Goal: Transaction & Acquisition: Purchase product/service

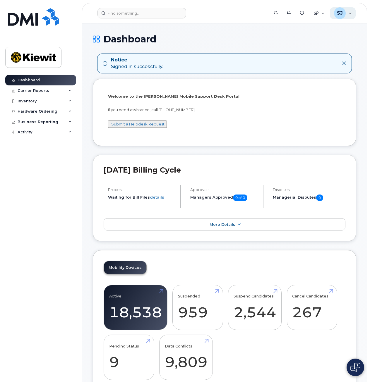
click at [351, 13] on div "SJ Sedrick Jennings Wireless Admin" at bounding box center [343, 13] width 26 height 12
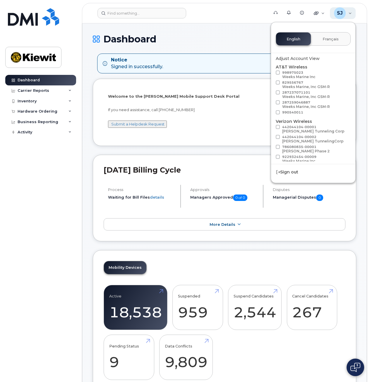
click at [349, 14] on div "SJ Sedrick Jennings Wireless Admin" at bounding box center [343, 13] width 26 height 12
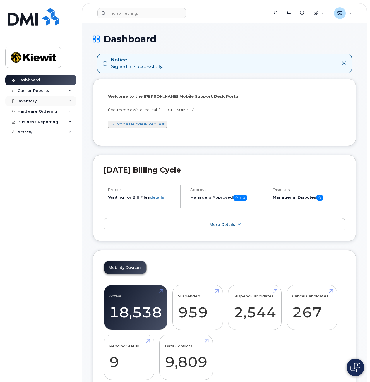
click at [57, 103] on div "Inventory" at bounding box center [40, 101] width 71 height 11
click at [57, 102] on div "Inventory" at bounding box center [40, 101] width 71 height 11
click at [59, 114] on div "Hardware Ordering" at bounding box center [40, 111] width 71 height 11
click at [47, 122] on link "Overview" at bounding box center [46, 122] width 61 height 11
click at [35, 134] on link "Orders" at bounding box center [46, 133] width 61 height 11
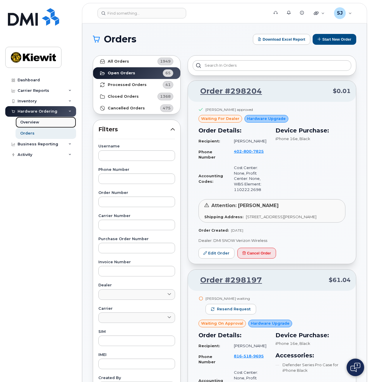
click at [43, 122] on link "Overview" at bounding box center [46, 122] width 61 height 11
click at [43, 123] on link "Overview" at bounding box center [46, 122] width 61 height 11
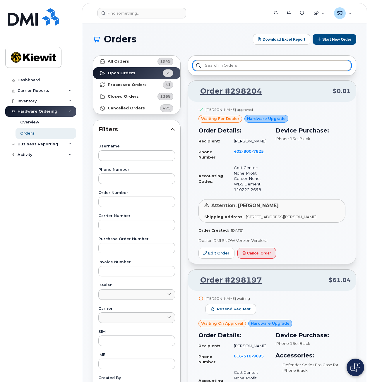
click at [283, 66] on input "text" at bounding box center [272, 65] width 159 height 11
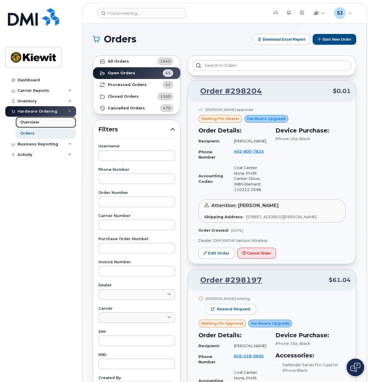
click at [37, 126] on link "Overview" at bounding box center [46, 122] width 61 height 11
click at [34, 121] on div "Overview" at bounding box center [29, 122] width 19 height 5
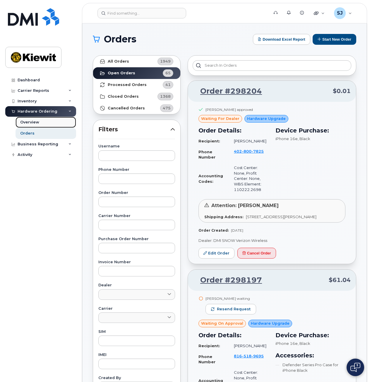
click at [34, 121] on div "Overview" at bounding box center [29, 122] width 19 height 5
drag, startPoint x: 34, startPoint y: 121, endPoint x: 51, endPoint y: 118, distance: 17.6
click at [34, 121] on div "Overview" at bounding box center [29, 122] width 19 height 5
click at [53, 110] on div "Hardware Ordering" at bounding box center [38, 111] width 40 height 5
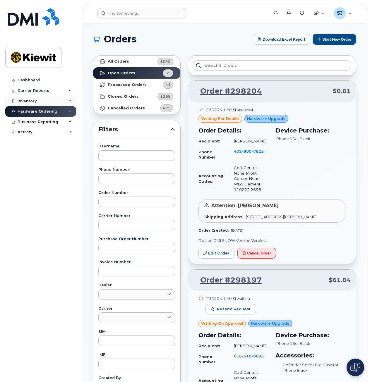
click at [57, 104] on div "Inventory" at bounding box center [40, 101] width 71 height 11
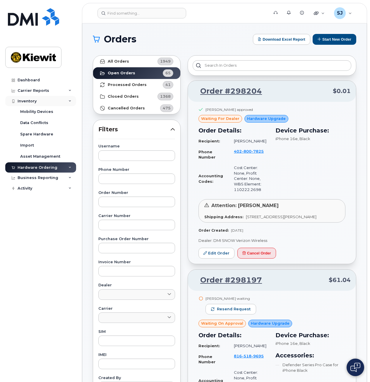
click at [41, 103] on div "Inventory" at bounding box center [40, 101] width 71 height 11
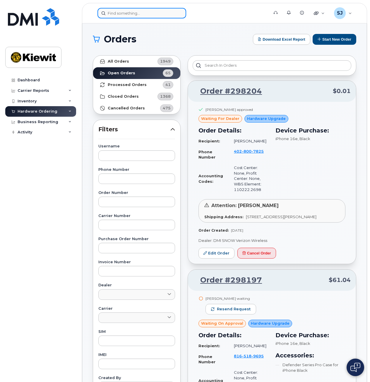
click at [139, 16] on input at bounding box center [142, 13] width 89 height 11
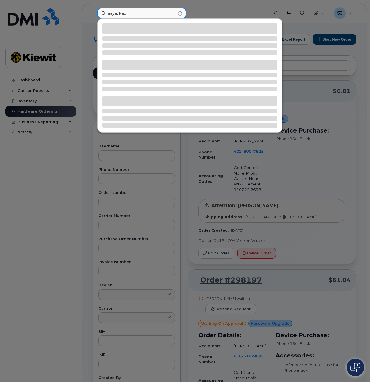
type input "aayat.kazi"
click at [53, 87] on div at bounding box center [185, 191] width 370 height 382
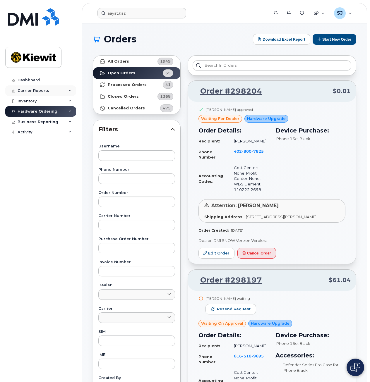
click at [48, 86] on div "Carrier Reports" at bounding box center [40, 91] width 71 height 11
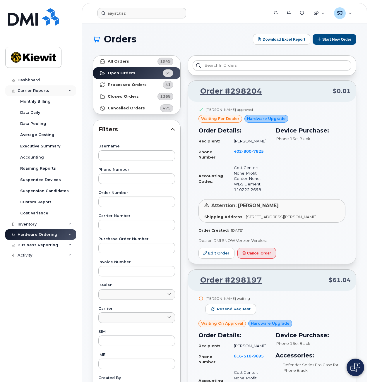
click at [42, 89] on div "Carrier Reports" at bounding box center [34, 90] width 32 height 5
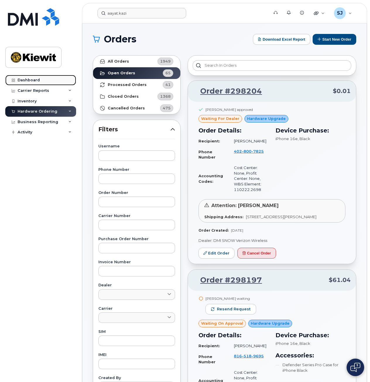
click at [37, 78] on div "Dashboard" at bounding box center [29, 80] width 22 height 5
click at [31, 99] on div "Inventory" at bounding box center [27, 101] width 19 height 5
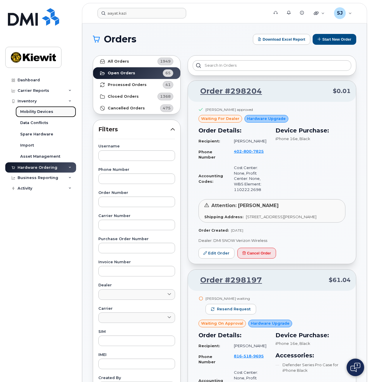
click at [33, 111] on div "Mobility Devices" at bounding box center [36, 111] width 33 height 5
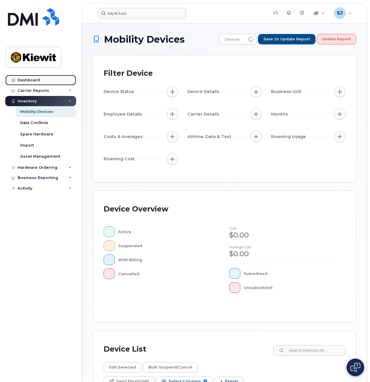
click at [42, 78] on link "Dashboard" at bounding box center [40, 80] width 71 height 11
click at [17, 79] on link "Dashboard" at bounding box center [40, 80] width 71 height 11
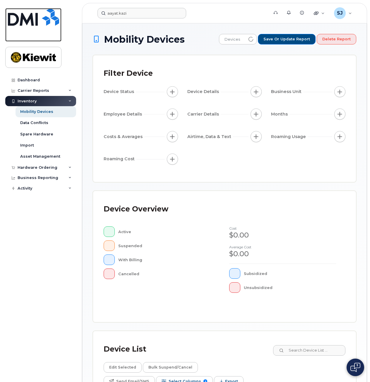
click at [18, 16] on img at bounding box center [33, 17] width 51 height 18
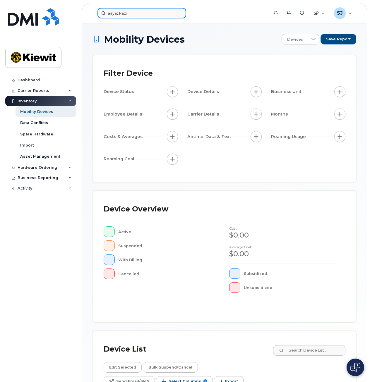
click at [126, 13] on input "aayat.kazi" at bounding box center [142, 13] width 89 height 11
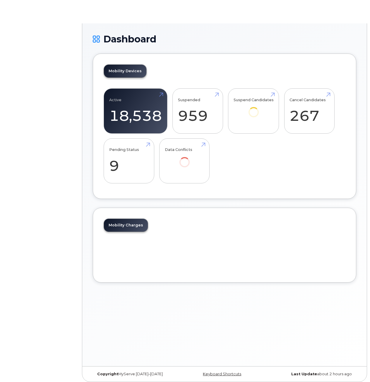
click at [144, 59] on div "Mobility Devices Active 18,538 Suspended 959 Suspend Candidates Cancel Candidat…" at bounding box center [225, 127] width 264 height 146
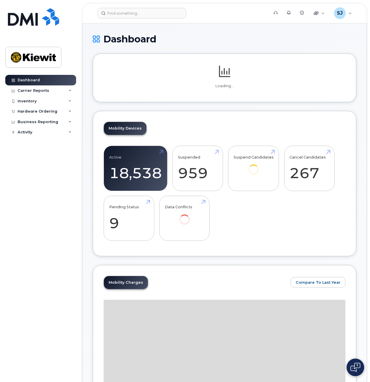
click at [121, 13] on input at bounding box center [142, 13] width 89 height 11
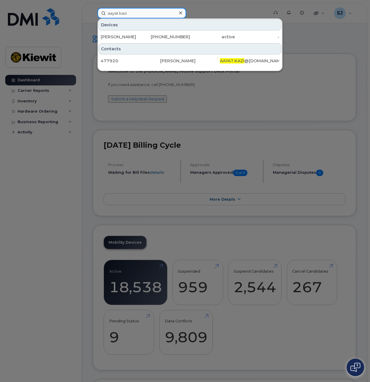
type input "aayat.kazi"
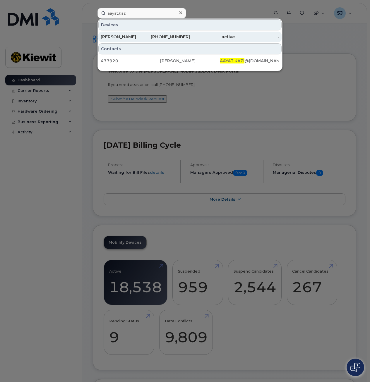
click at [171, 35] on div "646-763-2668" at bounding box center [168, 37] width 45 height 6
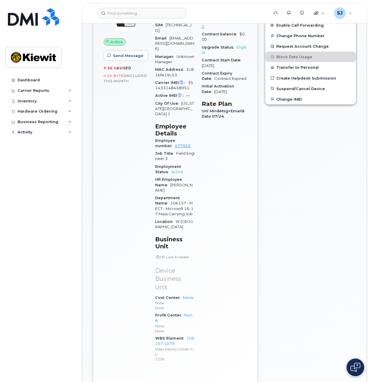
scroll to position [176, 0]
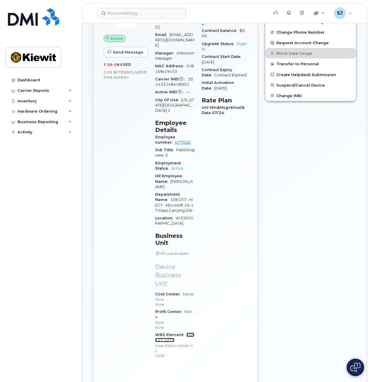
click at [169, 333] on link "106157.1079" at bounding box center [174, 338] width 39 height 10
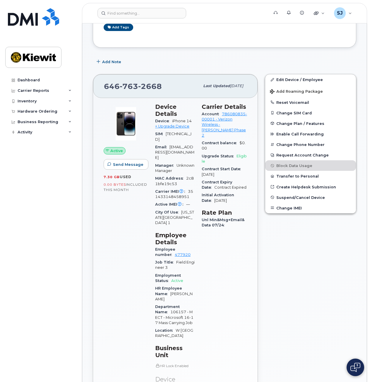
scroll to position [59, 0]
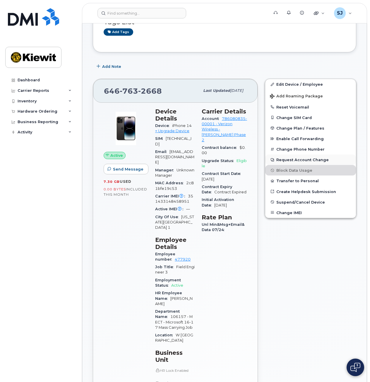
click at [291, 159] on button "Request Account Change" at bounding box center [310, 160] width 91 height 11
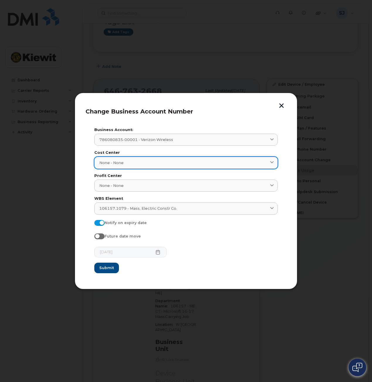
click at [169, 166] on link "None - None" at bounding box center [185, 163] width 183 height 12
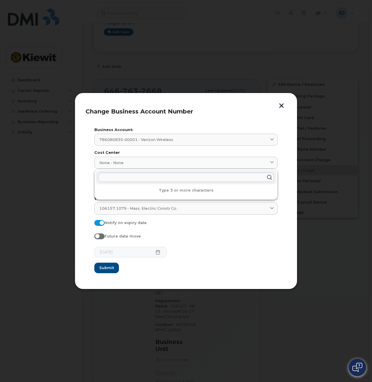
click at [90, 184] on section "Business Account: 786080835-00001 - Verizon Wireless 998975023 - AT&T Wireless …" at bounding box center [186, 201] width 201 height 156
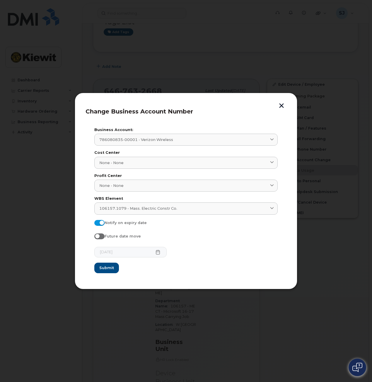
click at [279, 109] on button "button" at bounding box center [281, 106] width 9 height 6
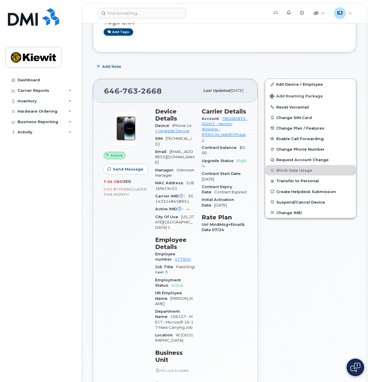
click at [139, 230] on div "Active Send Message 7.30 GB  used 0.00 Bytes  included this month" at bounding box center [126, 295] width 52 height 380
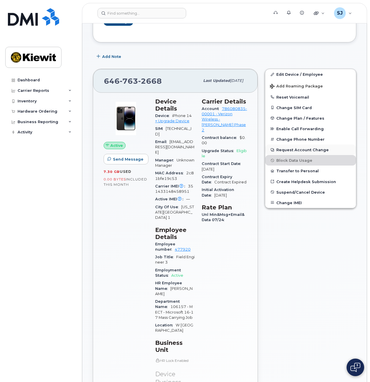
scroll to position [66, 0]
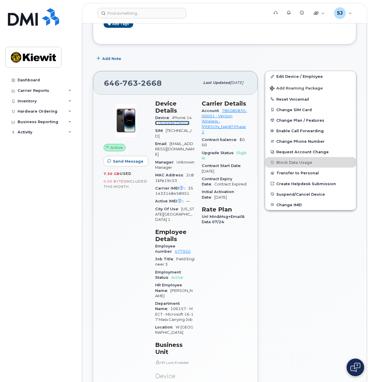
click at [182, 122] on link "+ Upgrade Device" at bounding box center [172, 123] width 34 height 4
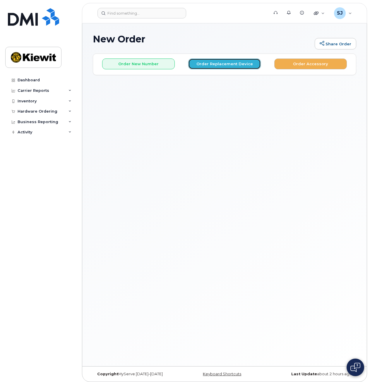
click at [212, 67] on button "Order Replacement Device" at bounding box center [224, 64] width 73 height 11
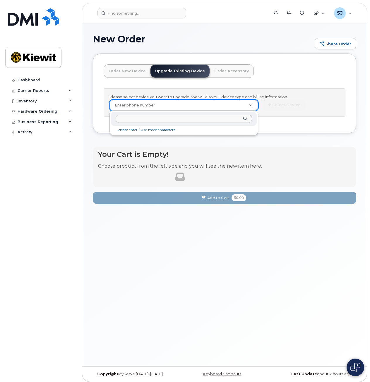
click at [143, 118] on input "text" at bounding box center [184, 119] width 136 height 8
drag, startPoint x: 159, startPoint y: 119, endPoint x: 157, endPoint y: 116, distance: 3.5
click at [159, 118] on input "text" at bounding box center [184, 119] width 136 height 8
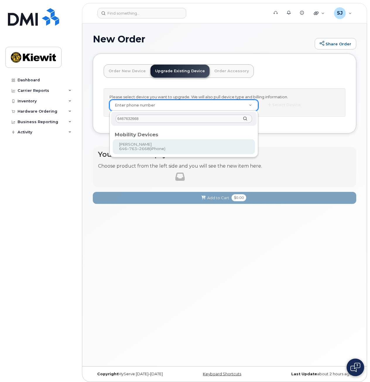
type input "6467632668"
type input "1170828"
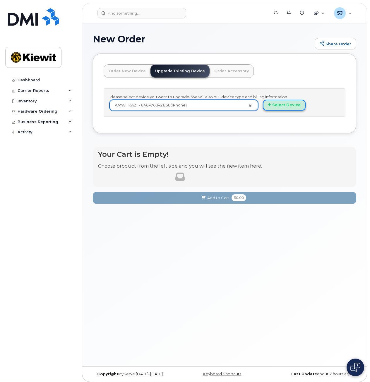
click at [269, 107] on icon "button" at bounding box center [269, 105] width 3 height 4
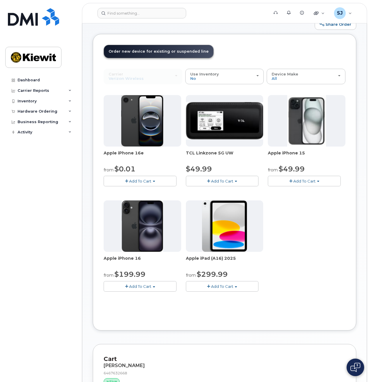
scroll to position [29, 0]
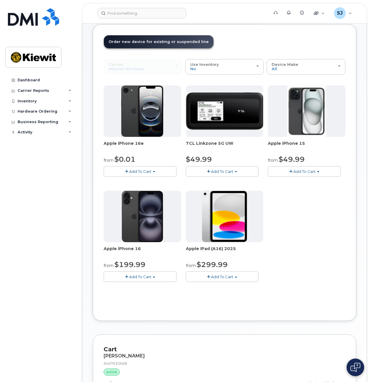
click at [60, 276] on div "Dashboard Carrier Reports Monthly Billing Data Daily Data Pooling Average Costi…" at bounding box center [41, 224] width 72 height 299
click at [159, 168] on button "Add To Cart" at bounding box center [140, 171] width 73 height 10
click at [128, 183] on link "$0.01 - 2 Year Upgrade (128GB)" at bounding box center [142, 182] width 74 height 7
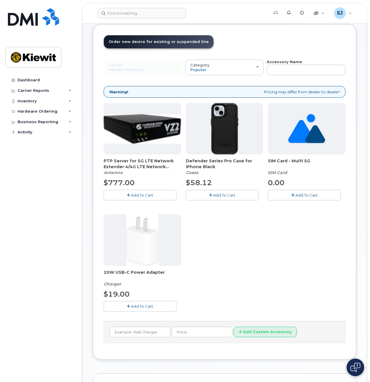
drag, startPoint x: 226, startPoint y: 197, endPoint x: 225, endPoint y: 204, distance: 6.8
click at [226, 197] on span "Add To Cart" at bounding box center [224, 195] width 22 height 5
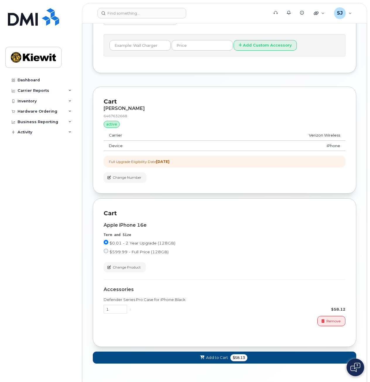
scroll to position [337, 0]
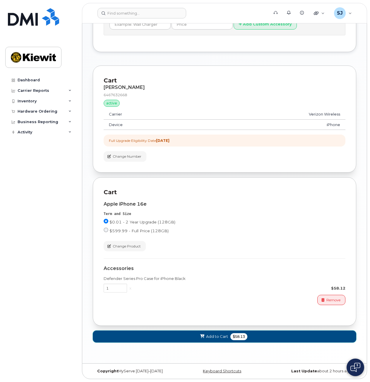
click at [223, 336] on span "Add to Cart" at bounding box center [217, 337] width 22 height 6
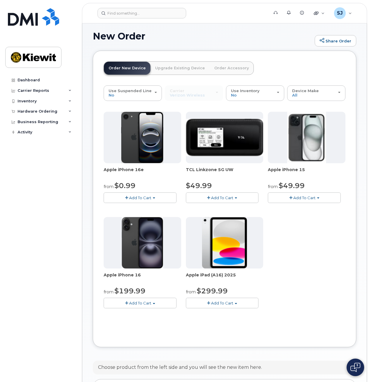
scroll to position [143, 0]
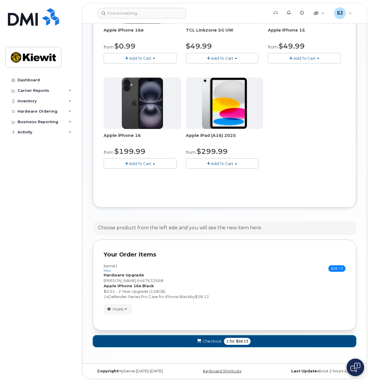
click at [211, 337] on button "Checkout 1 for $58.13" at bounding box center [225, 342] width 264 height 12
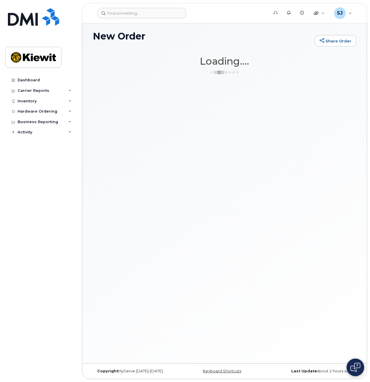
scroll to position [3, 0]
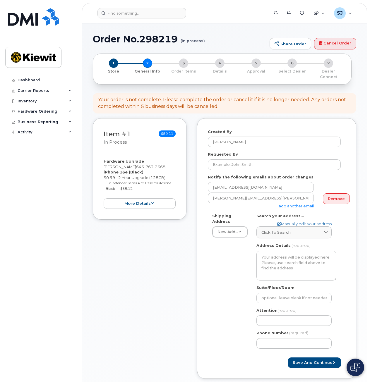
select select
click at [244, 160] on input "Requested By" at bounding box center [274, 165] width 133 height 11
type input "[PERSON_NAME]"
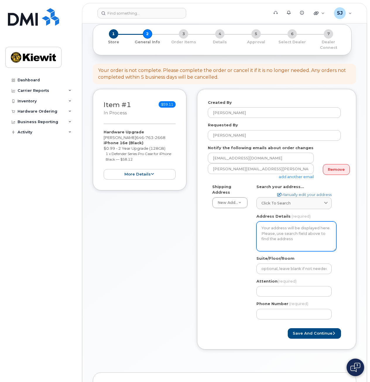
click at [296, 226] on textarea "Address Details" at bounding box center [297, 237] width 80 height 30
click at [291, 228] on textarea "Address Details" at bounding box center [297, 237] width 80 height 30
click at [260, 222] on textarea "Address Details" at bounding box center [297, 237] width 80 height 30
click at [276, 235] on textarea "Address Details" at bounding box center [297, 237] width 80 height 30
drag, startPoint x: 276, startPoint y: 235, endPoint x: 276, endPoint y: 230, distance: 4.5
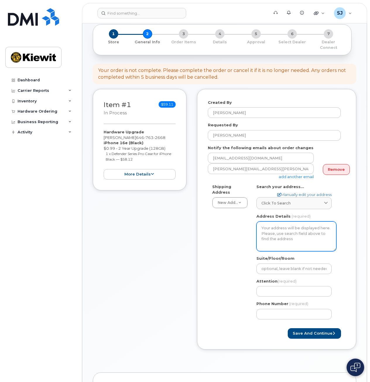
click at [276, 230] on textarea "Address Details" at bounding box center [297, 237] width 80 height 30
click at [283, 201] on span "Click to search" at bounding box center [276, 204] width 29 height 6
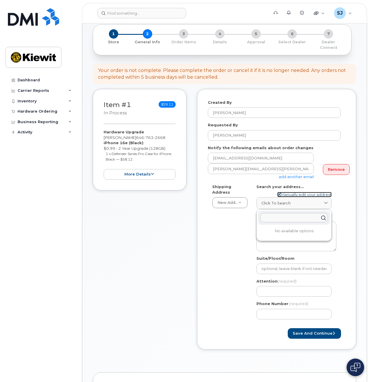
click at [293, 192] on link "Manually edit your address" at bounding box center [304, 195] width 54 height 6
select select
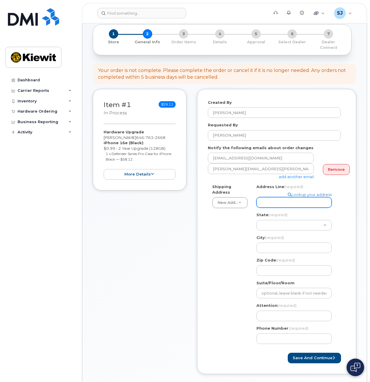
click at [283, 197] on input "Address Line (required)" at bounding box center [294, 202] width 75 height 11
select select
type input "6"
select select
type input "62"
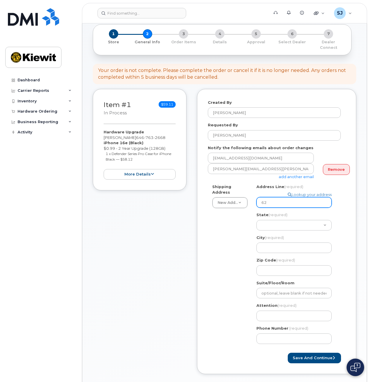
select select
type input "6"
select select
type input "63"
select select
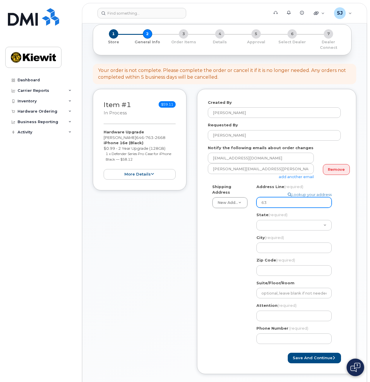
type input "6"
select select
click at [259, 191] on div "Address Line (required) Lookup your address" at bounding box center [297, 196] width 80 height 24
click at [260, 197] on input "Address Line (required)" at bounding box center [294, 202] width 75 height 11
type input "1"
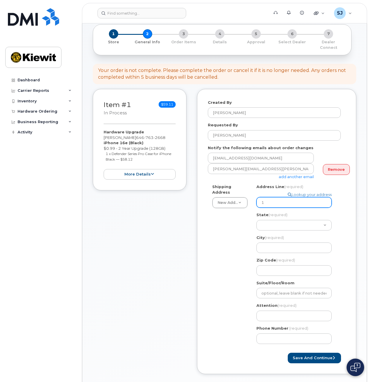
select select
type input "11"
select select
type input "112"
select select
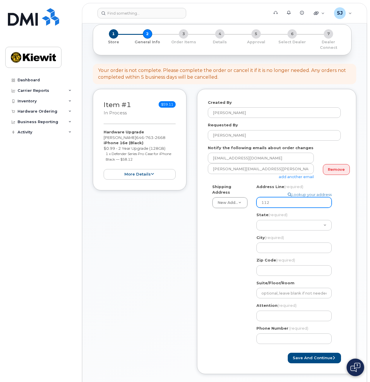
type input "1120"
select select
type input "11201"
select select
type input "11201 E"
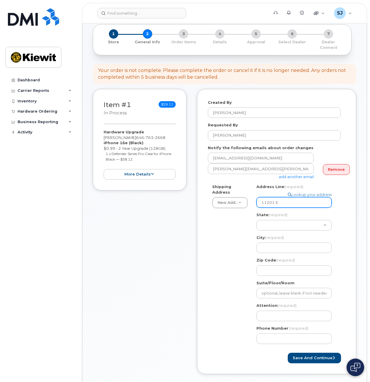
select select
type input "11201 En"
select select
type input "11201 Ent"
select select
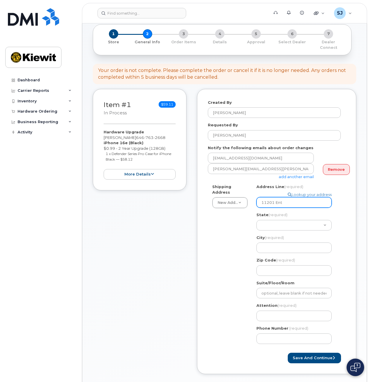
type input "11201 Ente"
select select
type input "11201 Entero"
select select
type input "11201 Enterop"
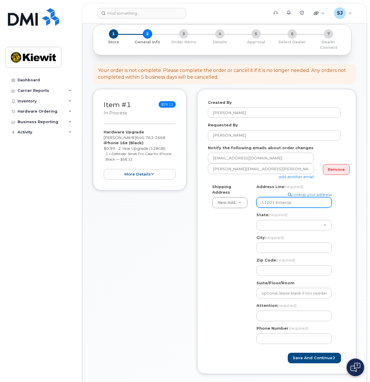
select select
type input "11201 Entero"
select select
type input "11201 Enter"
select select
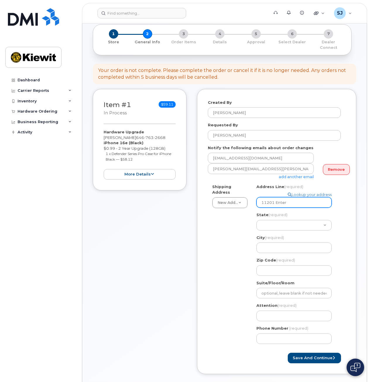
type input "11201 Enterp"
select select
type input "11201 Enterpr"
select select
type input "11201 Enterpri"
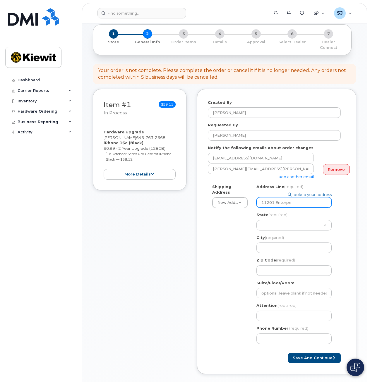
select select
type input "11201 Enterpris"
select select
type input "11201 Enterprise"
select select
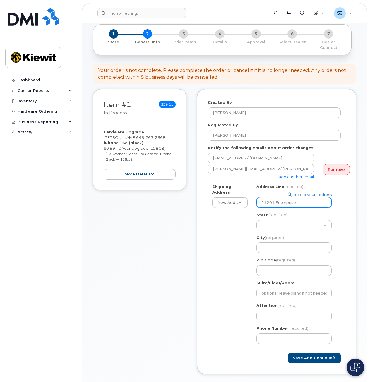
type input "11201 Enterprise W"
select select
type input "11201 Enterprise Wy"
click at [278, 220] on select "Alabama Alaska American Samoa Arizona Arkansas California Colorado Connecticut …" at bounding box center [294, 225] width 75 height 11
select select "WI"
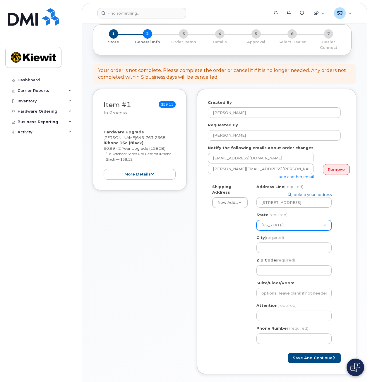
click at [257, 220] on select "Alabama Alaska American Samoa Arizona Arkansas California Colorado Connecticut …" at bounding box center [294, 225] width 75 height 11
select select
click at [282, 246] on input "City (required)" at bounding box center [294, 248] width 75 height 11
type input "S"
select select
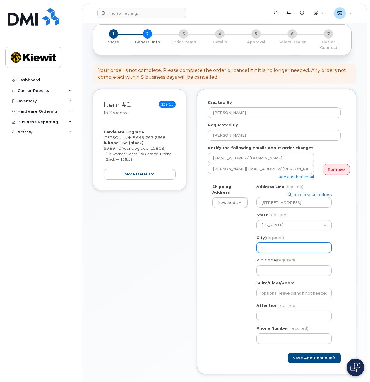
type input "St"
select select
type input "Stu"
select select
type input "Sturt"
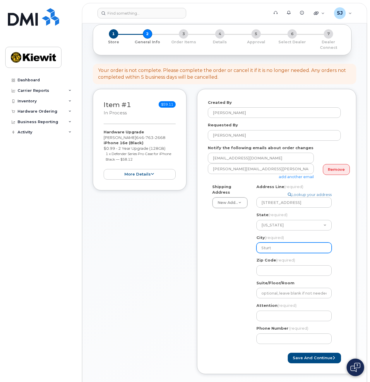
select select
type input "Sturte"
select select
type input "Sturtev"
select select
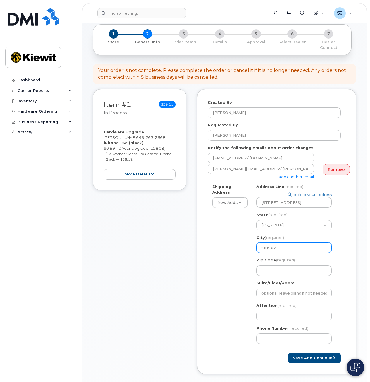
type input "Sturteva"
select select
type input "Sturtevan"
select select
type input "Sturtevant"
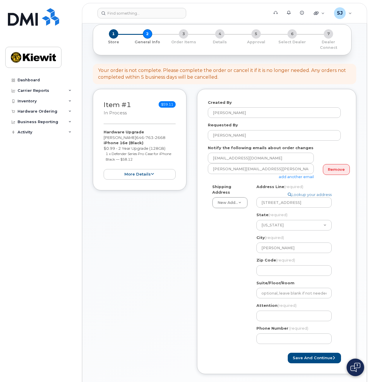
click at [218, 262] on div "Shipping Address New Address New Address 2050 Roanoke Rd WI Sturtevant Search y…" at bounding box center [274, 266] width 133 height 165
click at [277, 266] on input "Zip Code (required)" at bounding box center [294, 271] width 75 height 11
select select
type input "5"
select select
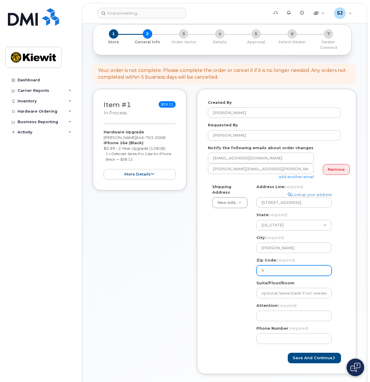
type input "53"
select select
type input "531"
select select
type input "5317"
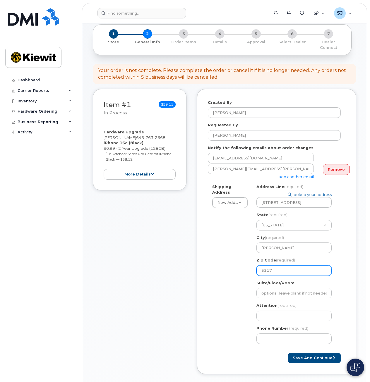
select select
type input "53177"
click at [234, 271] on div "Shipping Address New Address New Address 2050 Roanoke Rd WI Sturtevant Search y…" at bounding box center [274, 266] width 133 height 165
click at [291, 289] on input "Suite/Floor/Room" at bounding box center [294, 293] width 75 height 11
select select
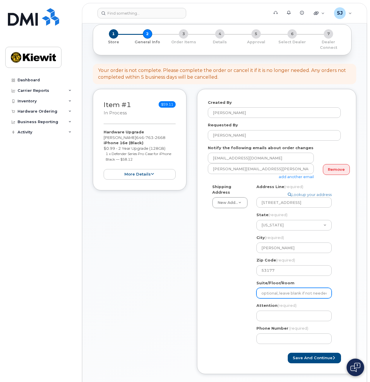
type input "S"
select select
type input "Su"
select select
type input "Sui"
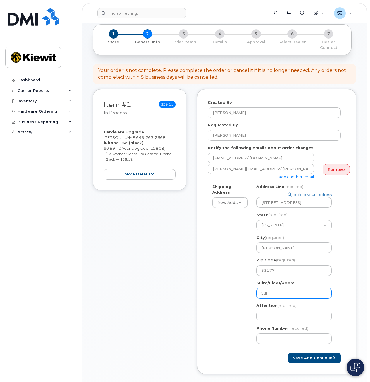
select select
type input "Suit"
select select
type input "Suite 42"
select select
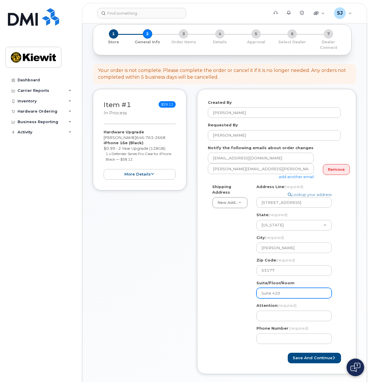
type input "Suite 420"
click at [212, 318] on div "Shipping Address New Address New Address 2050 Roanoke Rd WI Sturtevant Search y…" at bounding box center [274, 266] width 133 height 165
click at [267, 311] on input "Attention (required)" at bounding box center [294, 316] width 75 height 11
select select
type input "A"
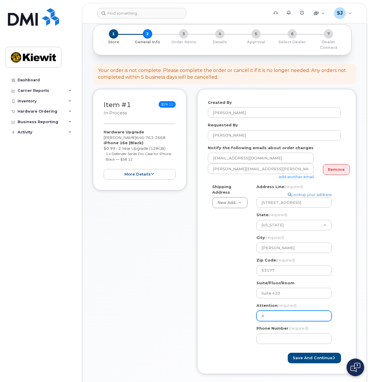
select select
type input "Aa"
select select
type input "Aay"
select select
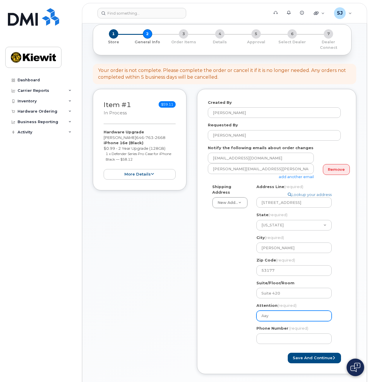
type input "Aaya"
select select
type input "Aayat"
select select
type input "Aayat k"
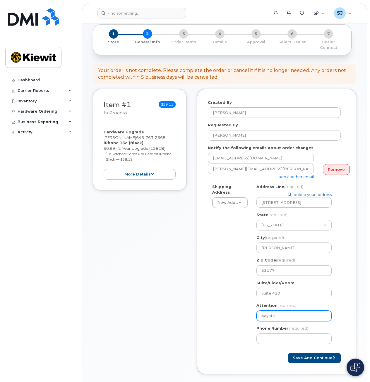
select select
type input "Aayat ka"
select select
type input "Aayat kaz"
select select
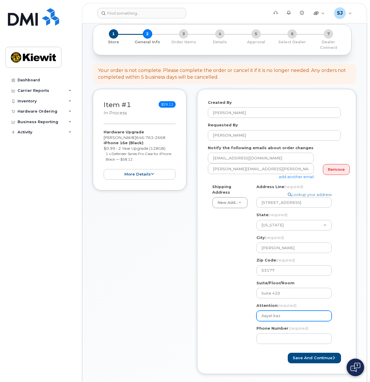
type input "Aayat kazi"
select select
type input "Aayat azi"
select select
type input "[PERSON_NAME]"
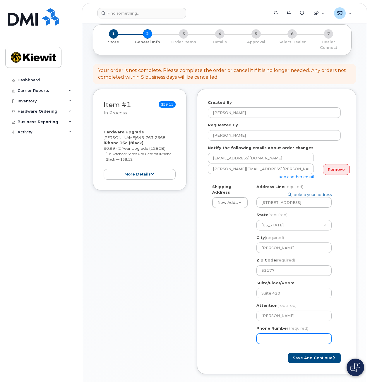
click at [285, 334] on input "Phone Number" at bounding box center [294, 339] width 75 height 11
click at [263, 335] on input "Phone Number" at bounding box center [294, 339] width 75 height 11
type input "646763266"
select select
type input "6467632668"
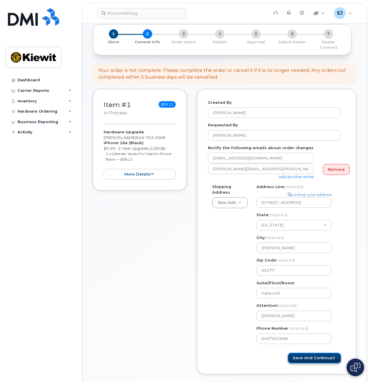
click at [305, 353] on button "Save and Continue" at bounding box center [314, 358] width 53 height 11
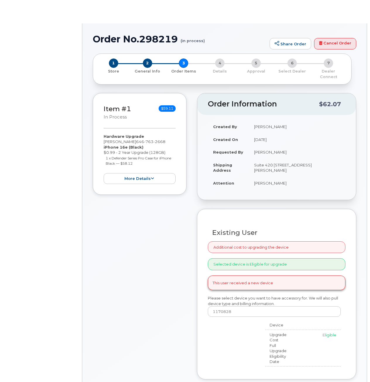
type input "[PERSON_NAME]"
radio input "true"
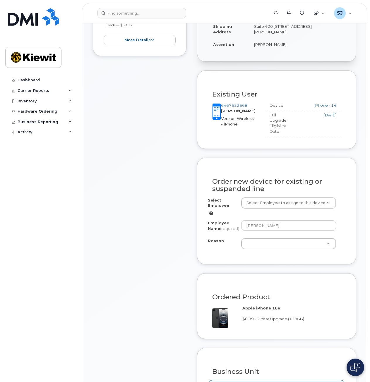
scroll to position [176, 0]
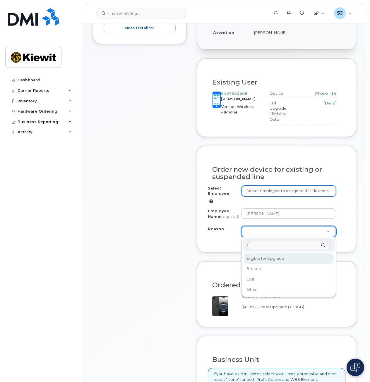
select select "eligible_for_upgrade"
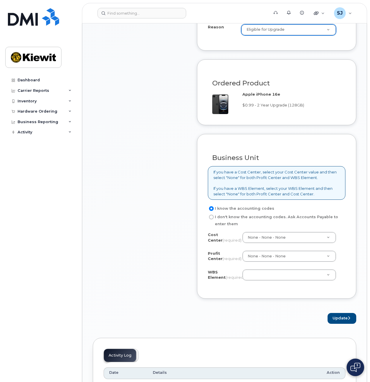
scroll to position [410, 0]
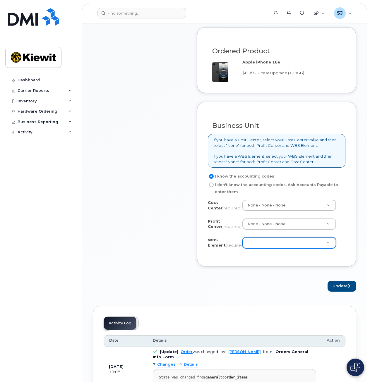
drag, startPoint x: 196, startPoint y: 254, endPoint x: 221, endPoint y: 249, distance: 25.2
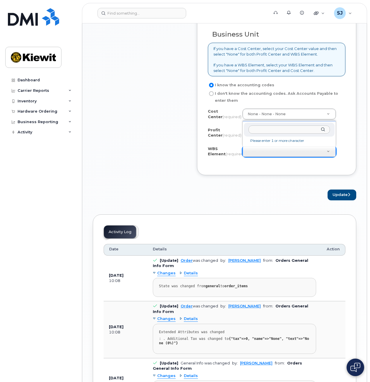
scroll to position [522, 0]
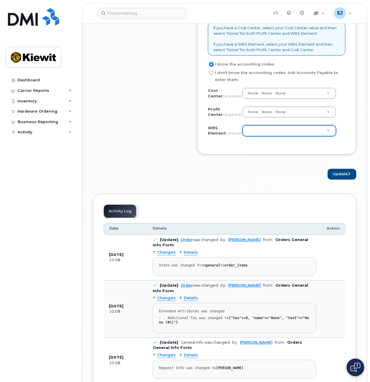
click at [277, 124] on div "Cost Center (required) None - None - None None Profit Center (required) None - …" at bounding box center [277, 116] width 138 height 56
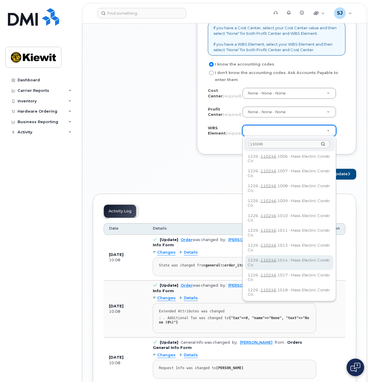
scroll to position [0, 0]
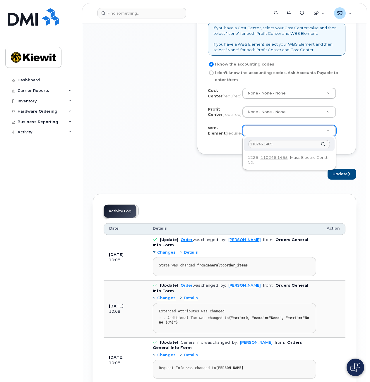
type input "110246.1465"
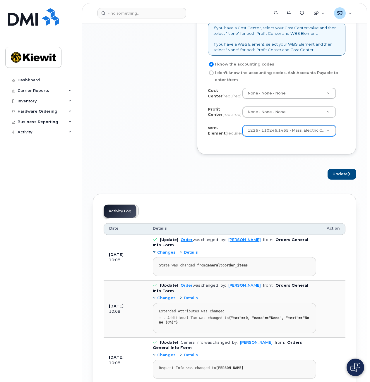
click at [339, 170] on button "Update" at bounding box center [342, 174] width 29 height 11
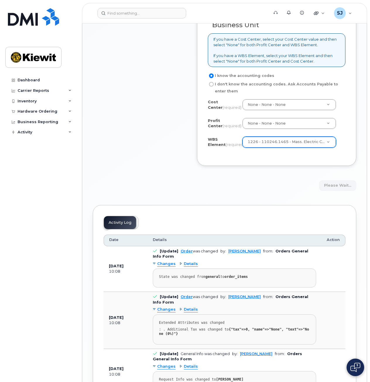
scroll to position [527, 0]
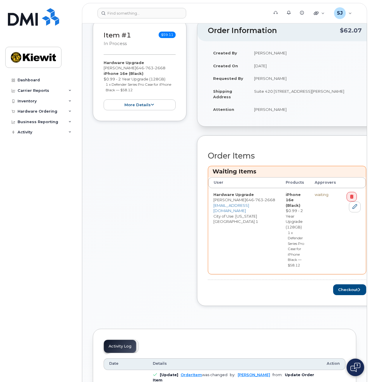
scroll to position [176, 0]
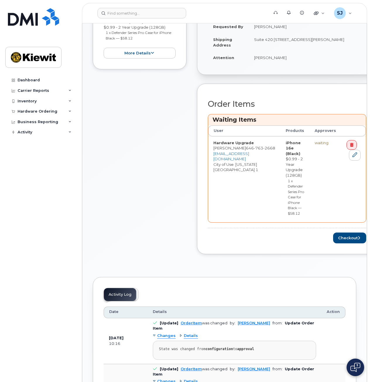
click at [319, 140] on div "waiting" at bounding box center [325, 143] width 21 height 6
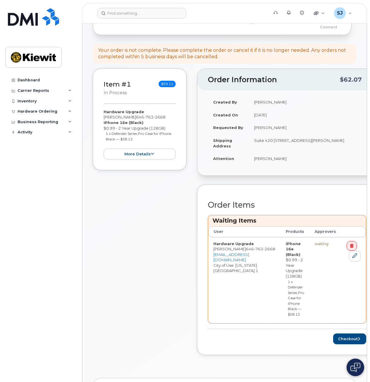
scroll to position [205, 0]
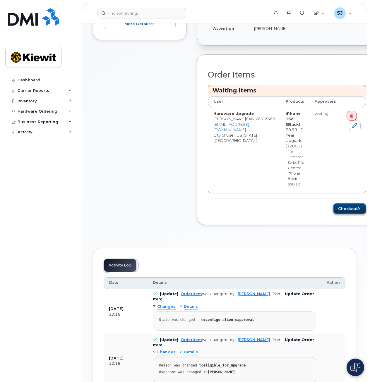
click at [333, 207] on button "Checkout" at bounding box center [349, 209] width 33 height 11
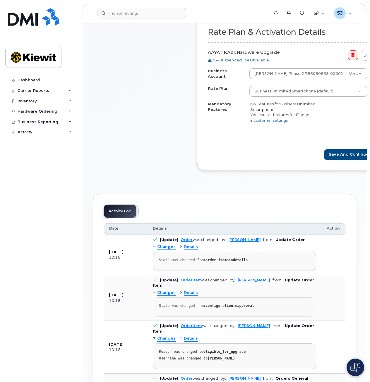
scroll to position [205, 0]
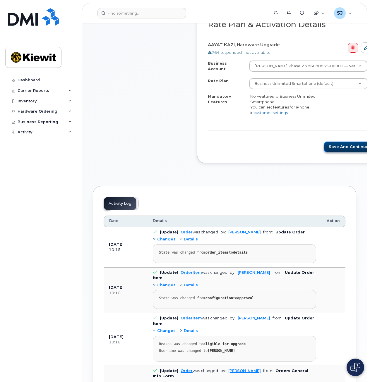
click at [324, 142] on button "Save and Continue" at bounding box center [350, 147] width 53 height 11
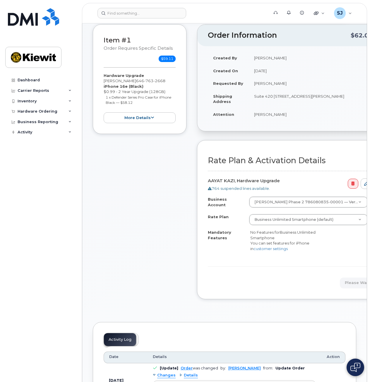
scroll to position [59, 0]
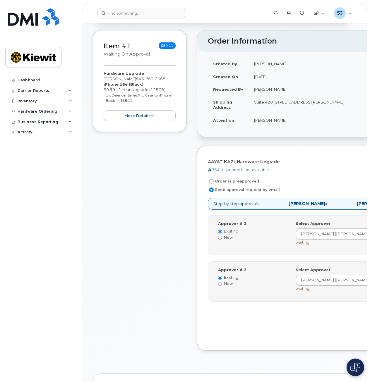
scroll to position [146, 0]
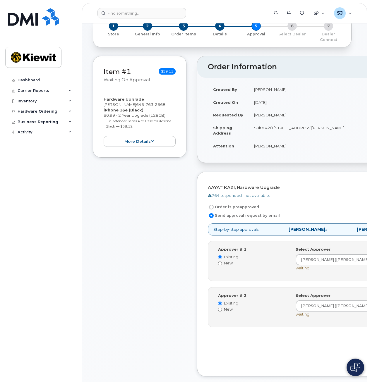
scroll to position [29, 0]
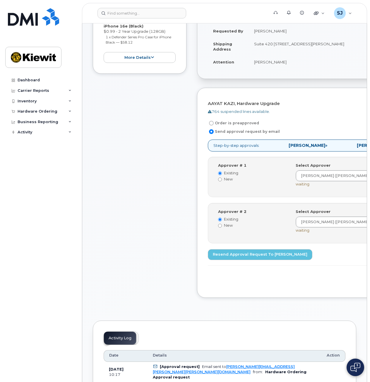
scroll to position [146, 0]
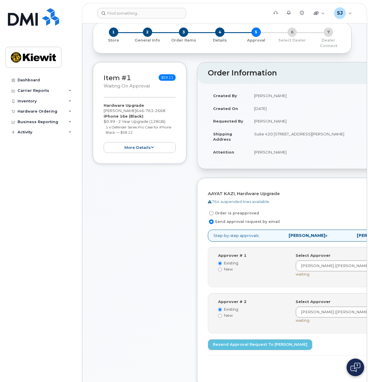
scroll to position [29, 0]
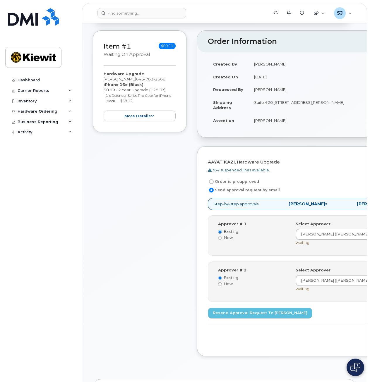
scroll to position [59, 0]
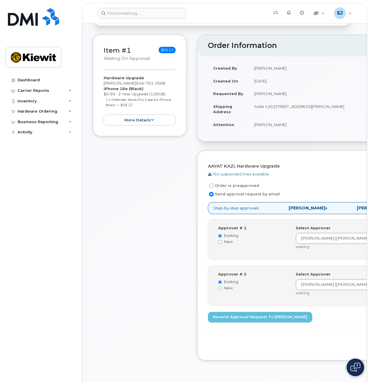
click at [291, 239] on div "Select Approver [PERSON_NAME] ([PERSON_NAME][EMAIL_ADDRESS][PERSON_NAME][PERSON…" at bounding box center [359, 240] width 136 height 29
type input "s"
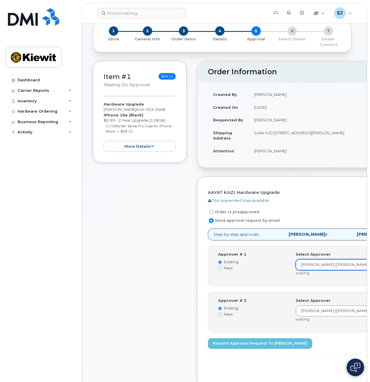
scroll to position [0, 0]
